Goal: Task Accomplishment & Management: Use online tool/utility

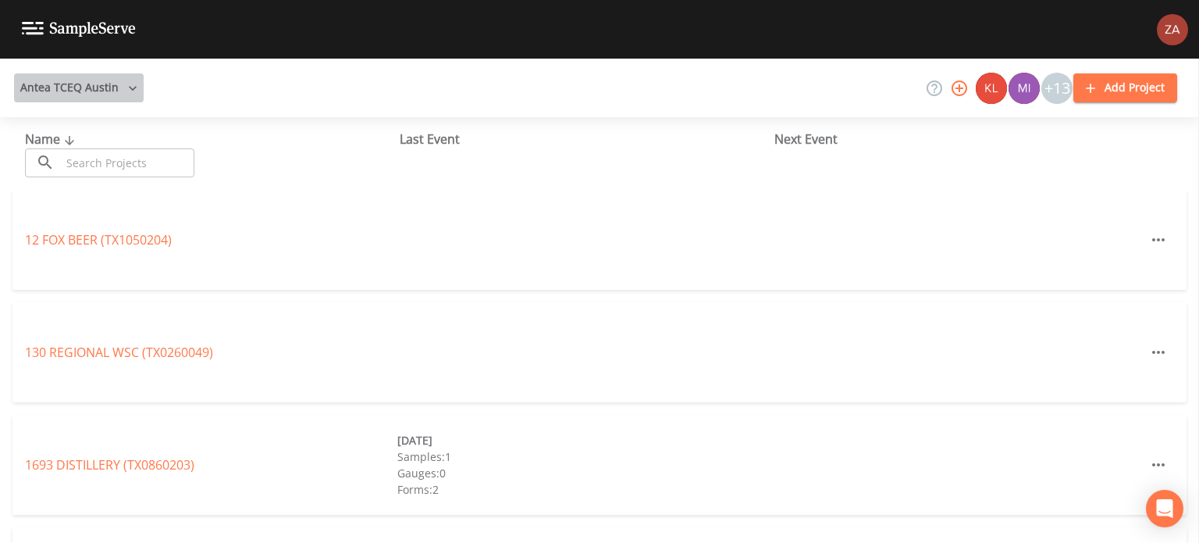
click at [108, 94] on button "Antea TCEQ Austin" at bounding box center [79, 87] width 130 height 29
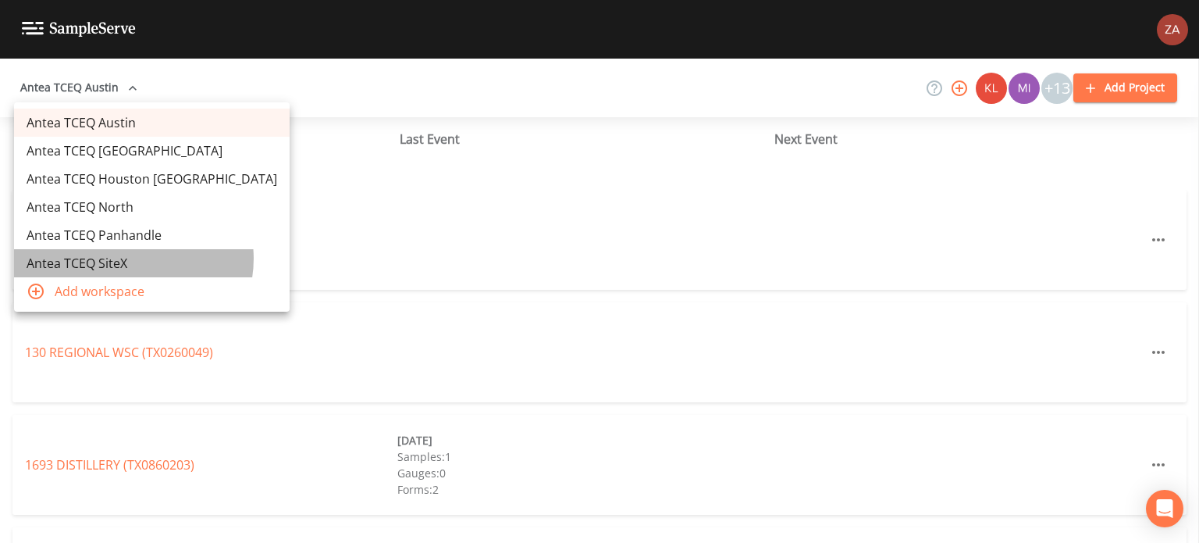
click at [133, 258] on link "Antea TCEQ SiteX" at bounding box center [152, 263] width 276 height 28
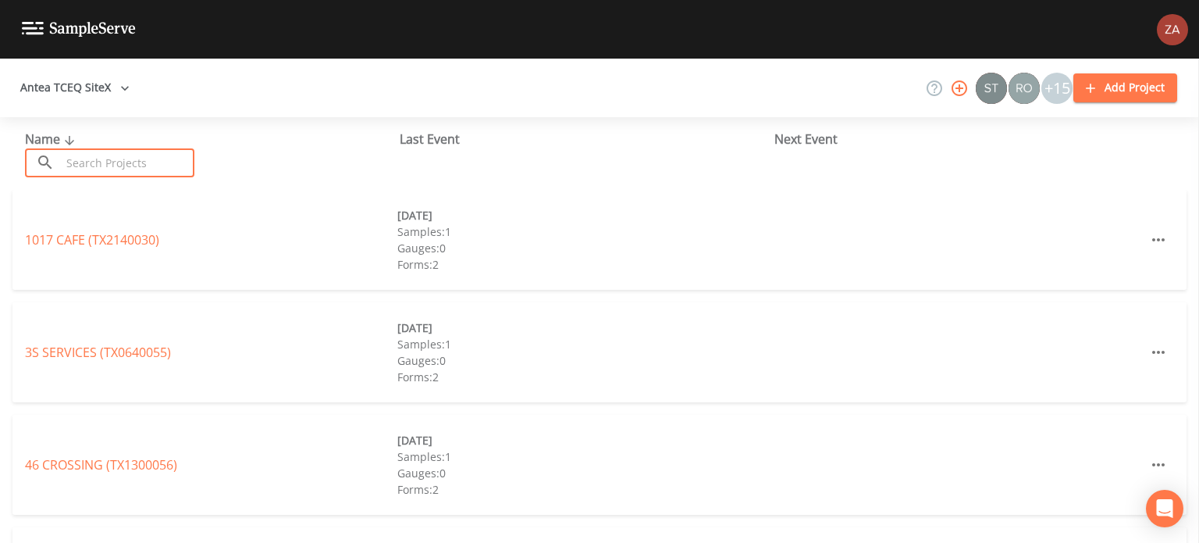
click at [166, 158] on input "text" at bounding box center [128, 162] width 134 height 29
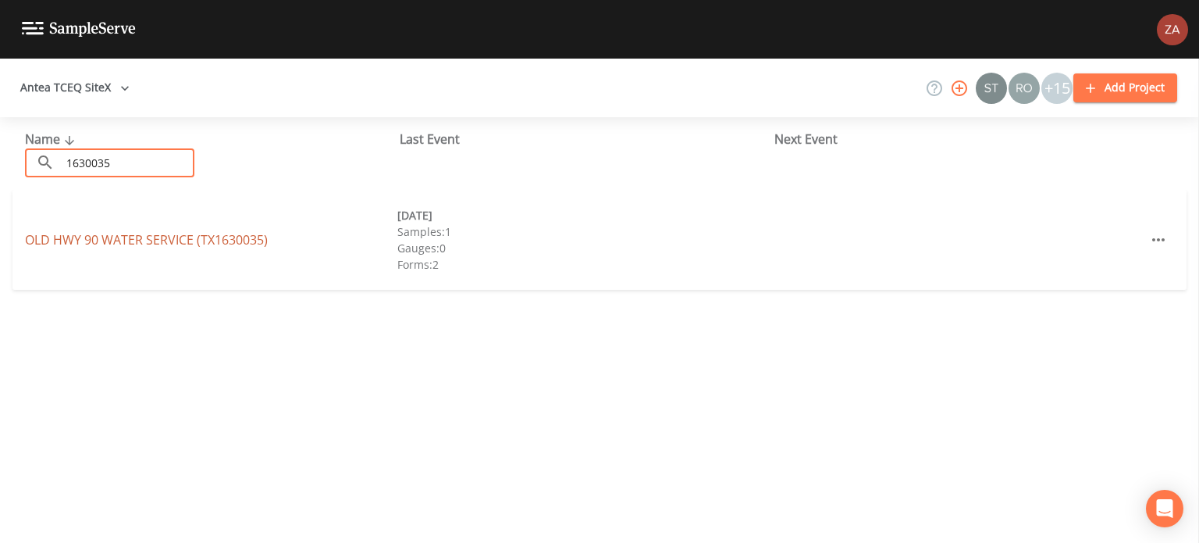
type input "1630035"
click at [151, 240] on link "OLD HWY 90 WATER SERVICE (TX1630035)" at bounding box center [146, 239] width 243 height 17
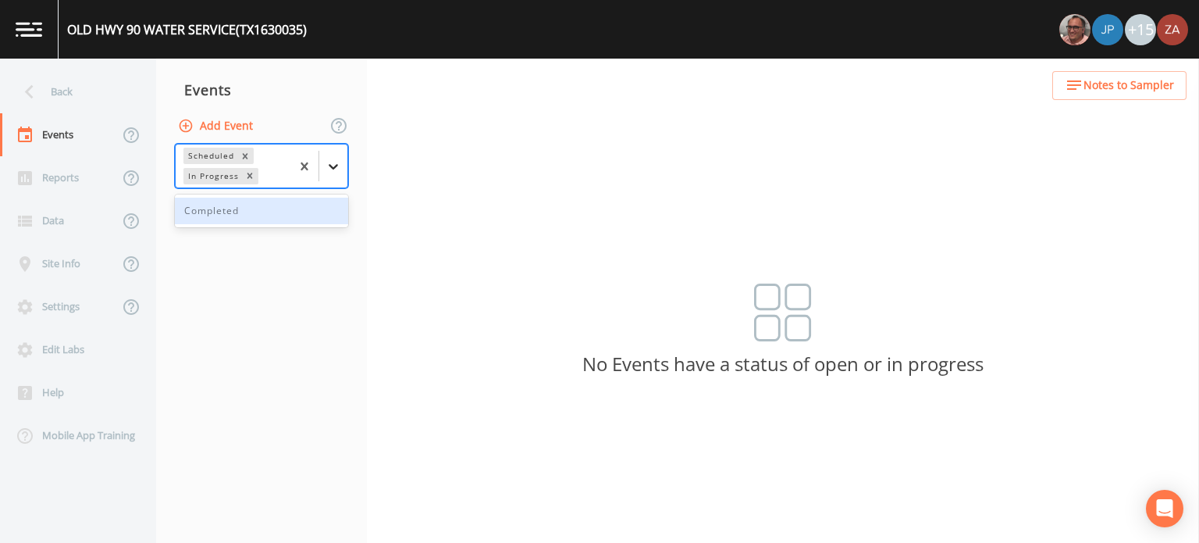
click at [334, 176] on div at bounding box center [333, 166] width 28 height 28
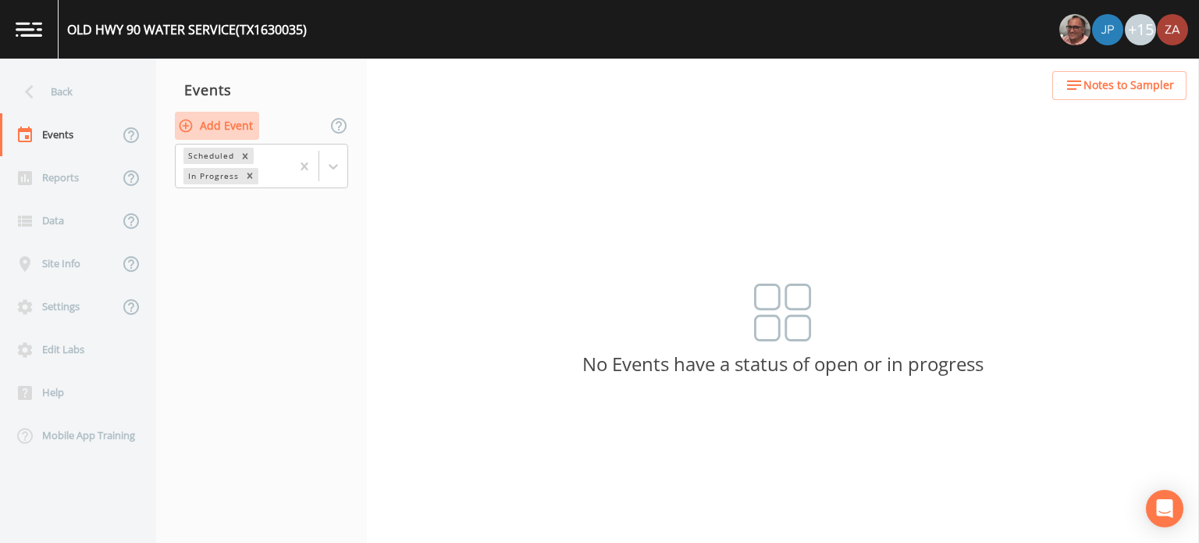
click at [236, 124] on button "Add Event" at bounding box center [217, 126] width 84 height 29
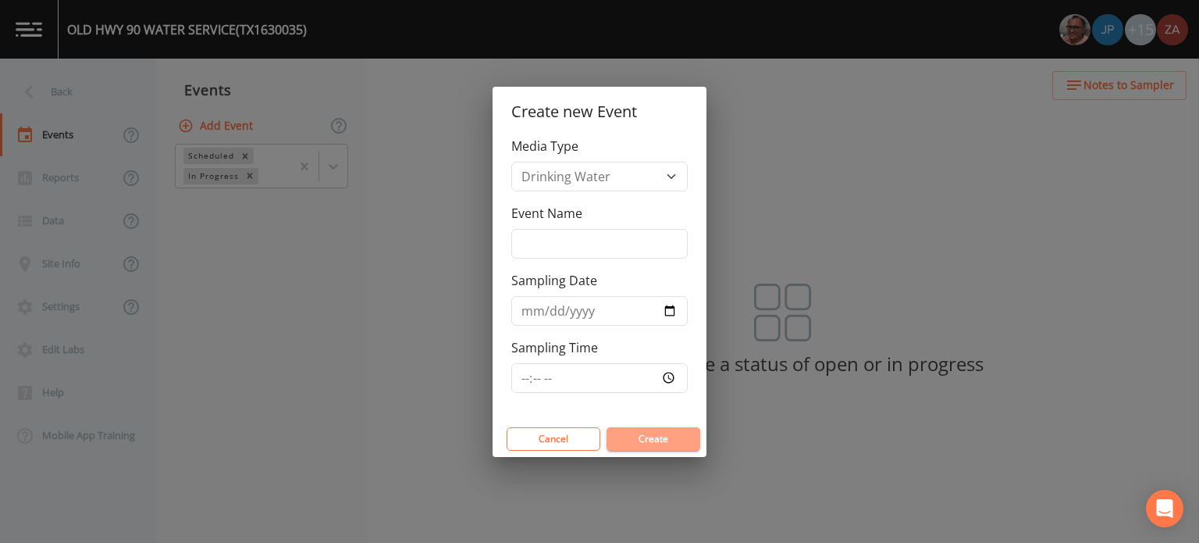
click at [645, 433] on button "Create" at bounding box center [654, 438] width 94 height 23
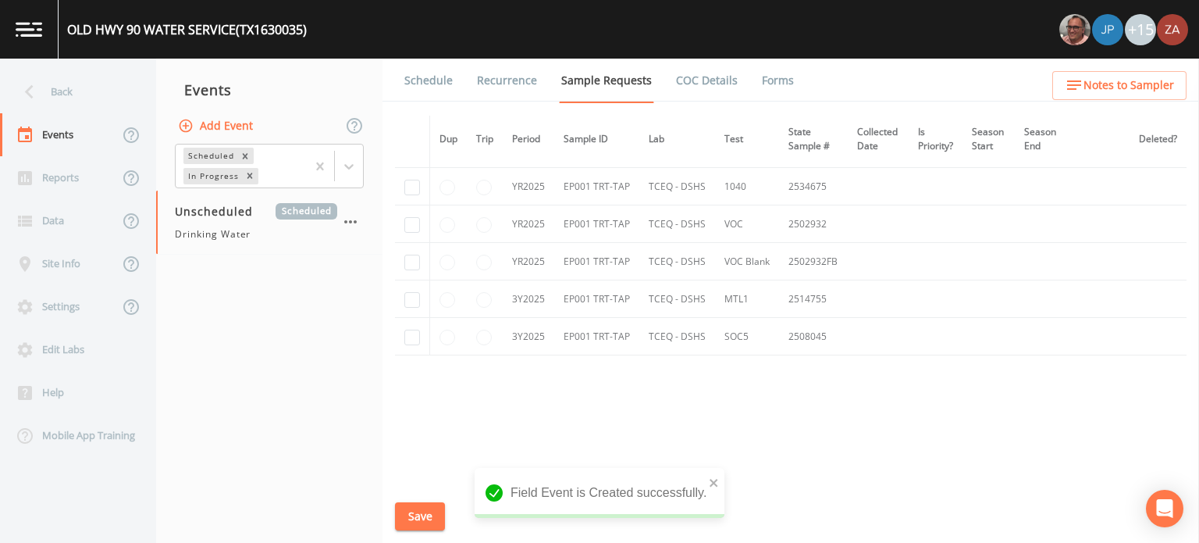
scroll to position [908, 0]
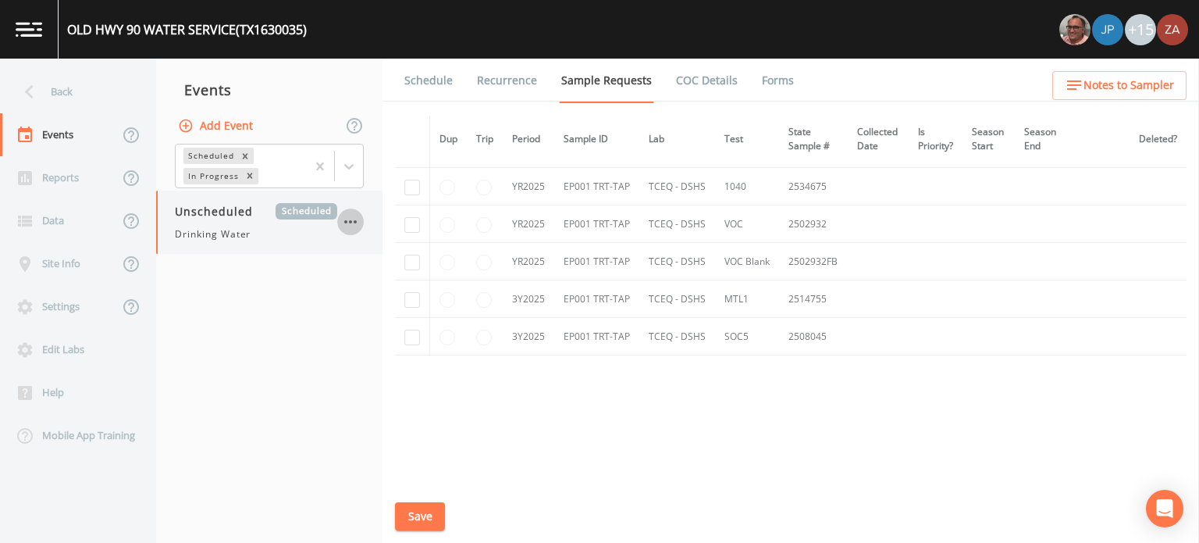
click at [344, 224] on icon "button" at bounding box center [350, 221] width 19 height 19
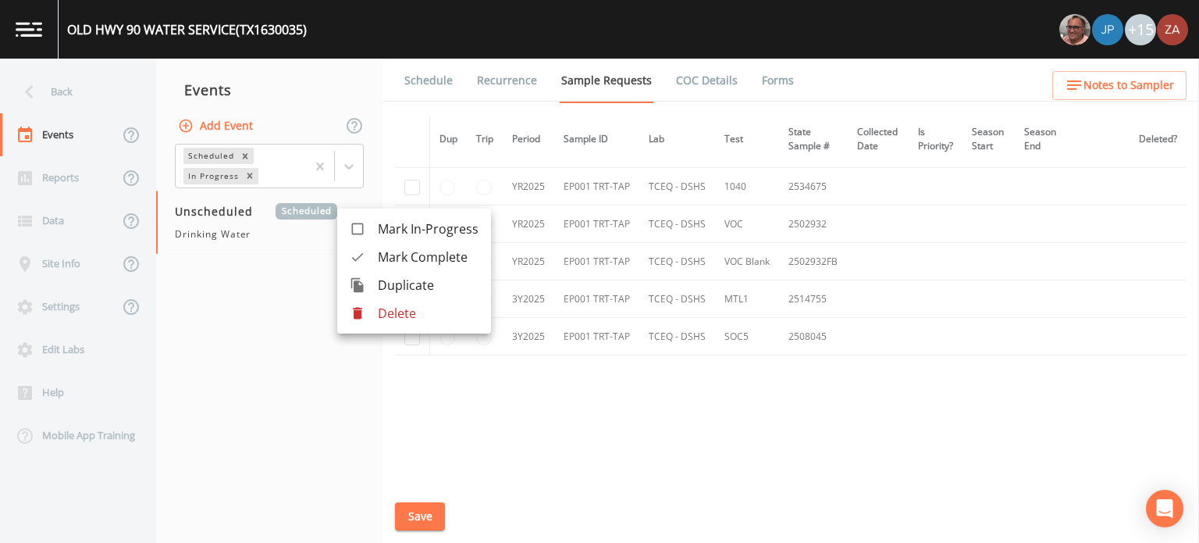
click at [389, 308] on p "Delete" at bounding box center [428, 313] width 101 height 19
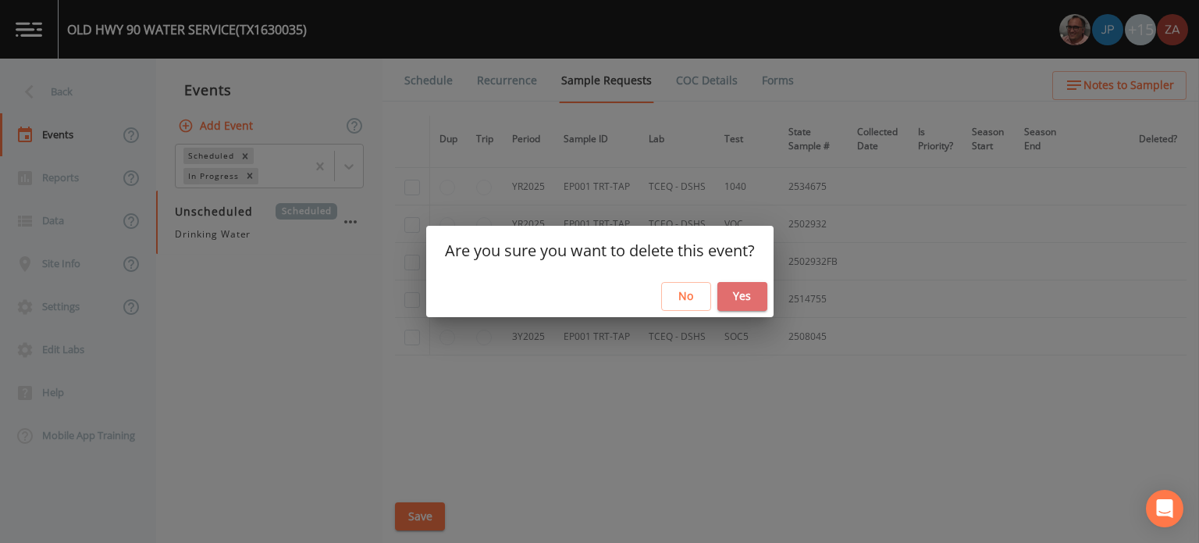
click at [751, 283] on button "Yes" at bounding box center [742, 296] width 50 height 29
